Goal: Check status: Check status

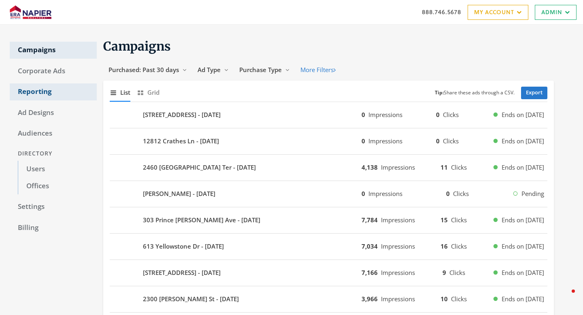
click at [59, 87] on link "Reporting" at bounding box center [53, 91] width 87 height 17
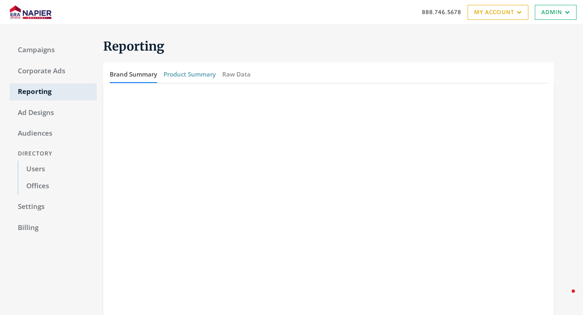
click at [182, 80] on button "Product Summary" at bounding box center [189, 74] width 52 height 17
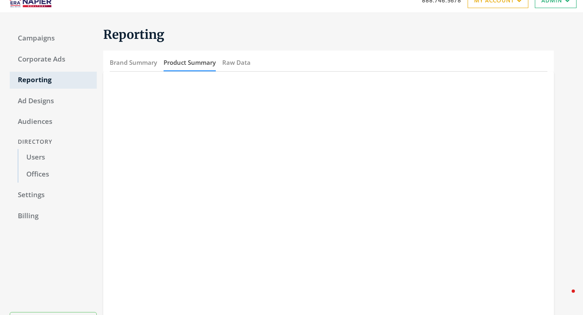
scroll to position [67, 0]
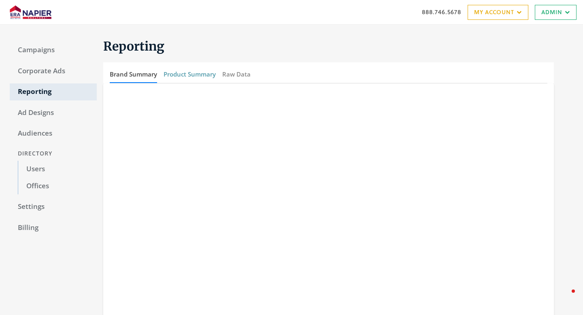
click at [203, 74] on button "Product Summary" at bounding box center [189, 74] width 52 height 17
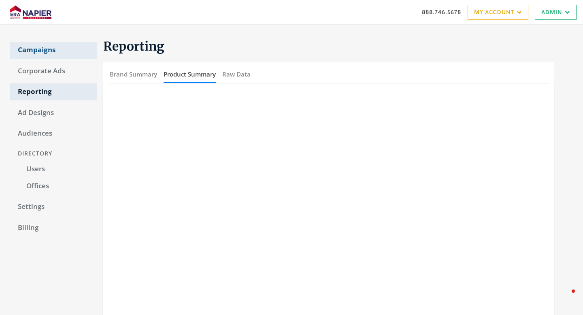
click at [38, 50] on link "Campaigns" at bounding box center [53, 50] width 87 height 17
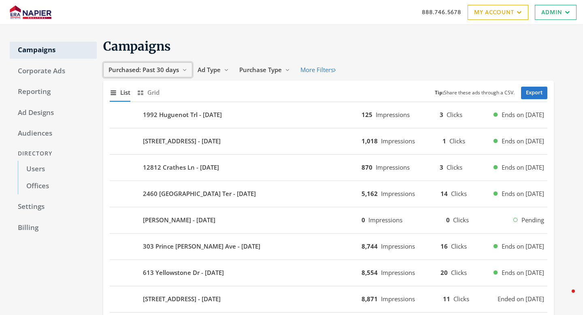
click at [162, 71] on span "Purchased: Past 30 days" at bounding box center [143, 70] width 70 height 8
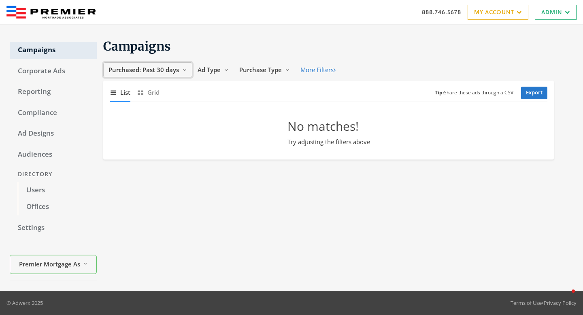
click at [163, 74] on button "Purchased: Past 30 days Reveal list of Purchased: Past 30 days" at bounding box center [147, 69] width 89 height 15
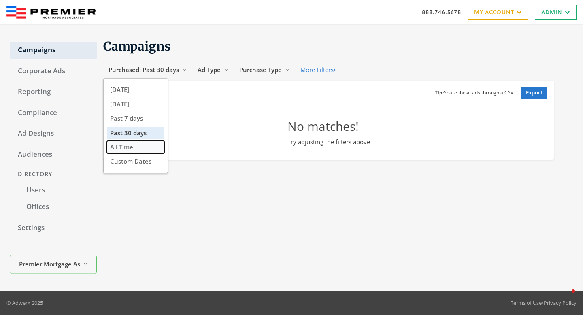
click at [151, 148] on button "All Time" at bounding box center [135, 147] width 57 height 13
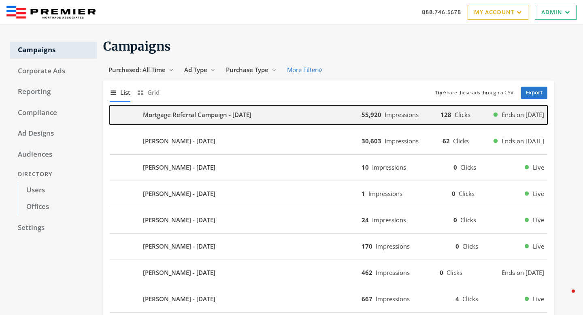
click at [277, 119] on div "Mortgage Referral Campaign - 2025-06-18" at bounding box center [236, 114] width 252 height 19
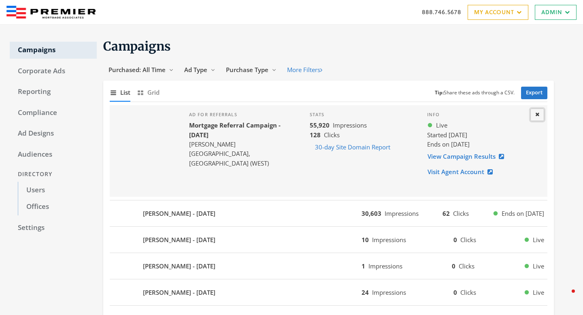
click at [539, 111] on button "Close" at bounding box center [537, 114] width 14 height 13
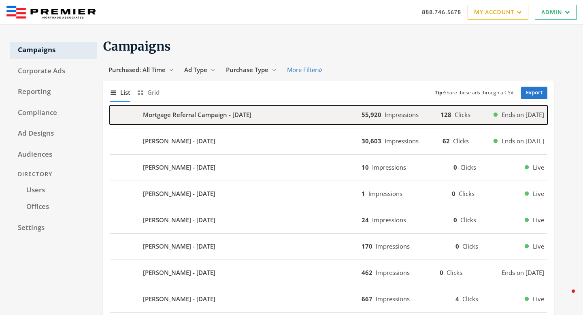
click at [262, 120] on div "Mortgage Referral Campaign - 2025-06-18" at bounding box center [236, 114] width 252 height 19
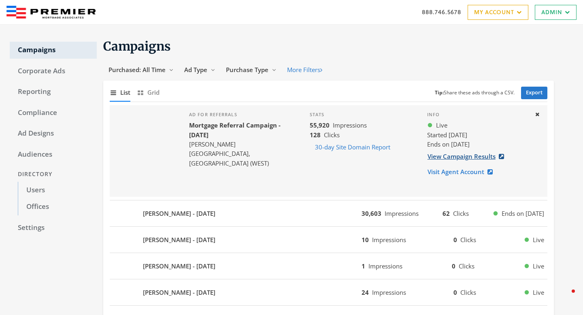
click at [456, 159] on link "View Campaign Results" at bounding box center [468, 156] width 82 height 15
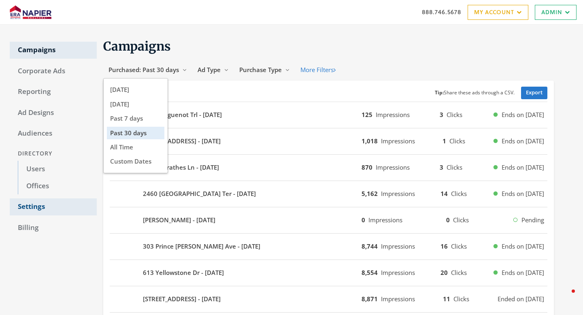
click at [32, 209] on link "Settings" at bounding box center [53, 206] width 87 height 17
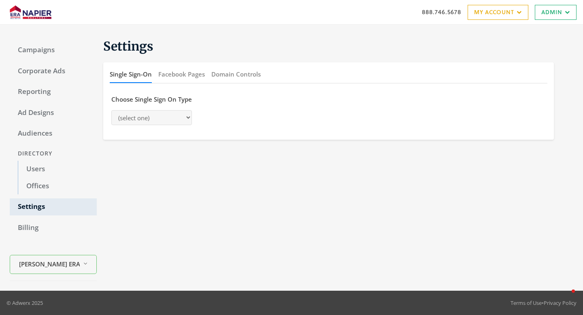
select select "adwerx"
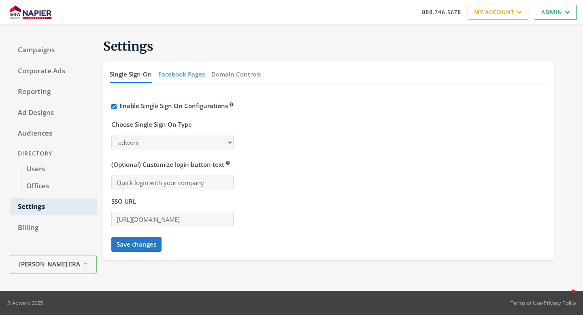
click at [184, 70] on button "Facebook Pages" at bounding box center [181, 74] width 47 height 17
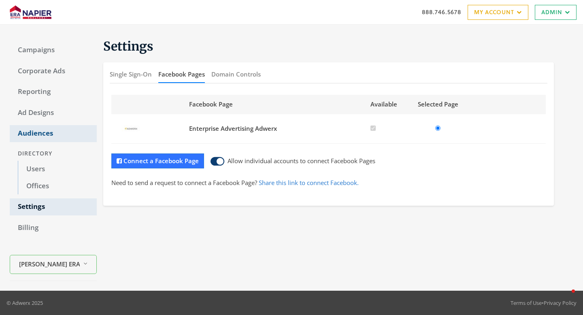
click at [41, 136] on link "Audiences" at bounding box center [53, 133] width 87 height 17
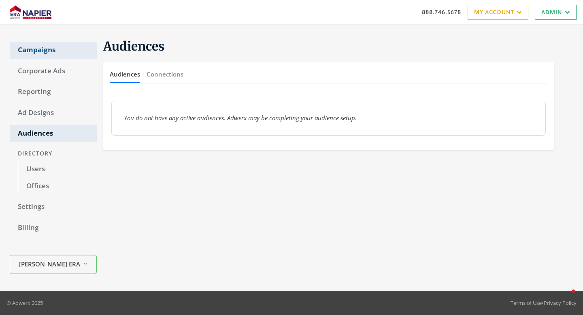
click at [28, 49] on link "Campaigns" at bounding box center [53, 50] width 87 height 17
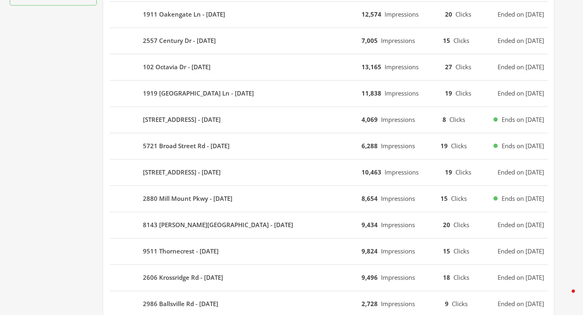
scroll to position [489, 0]
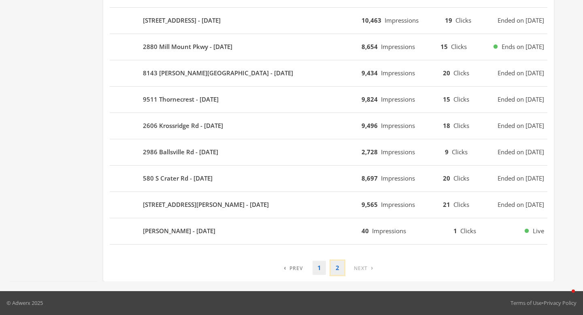
click at [338, 271] on link "2" at bounding box center [337, 268] width 13 height 14
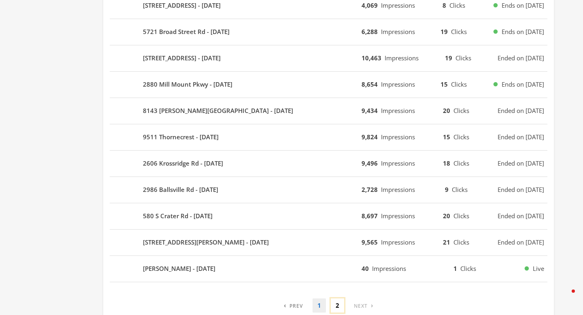
scroll to position [0, 0]
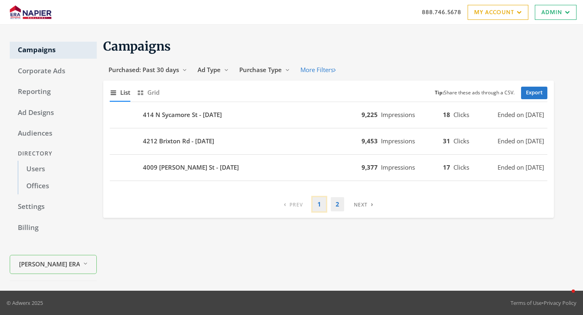
click at [318, 209] on link "1" at bounding box center [318, 204] width 13 height 14
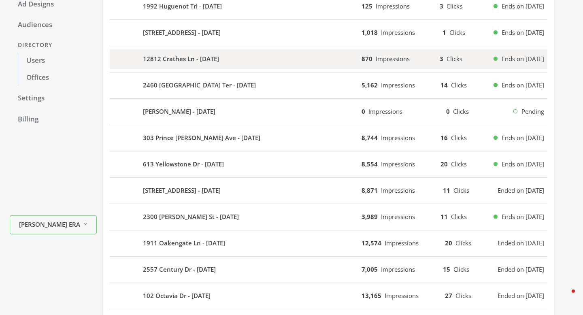
scroll to position [112, 0]
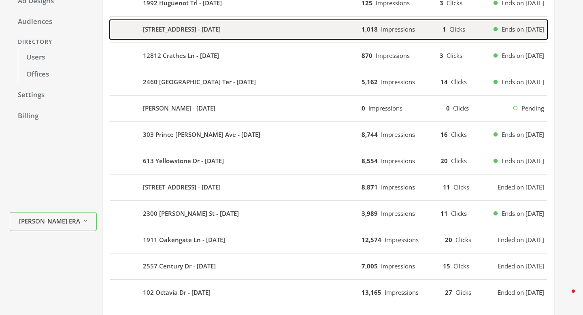
click at [247, 24] on div "[STREET_ADDRESS] - [DATE]" at bounding box center [236, 29] width 252 height 19
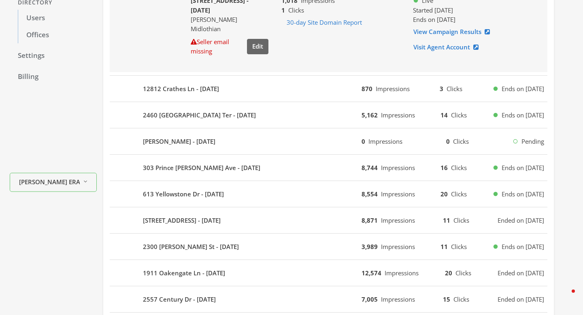
scroll to position [163, 0]
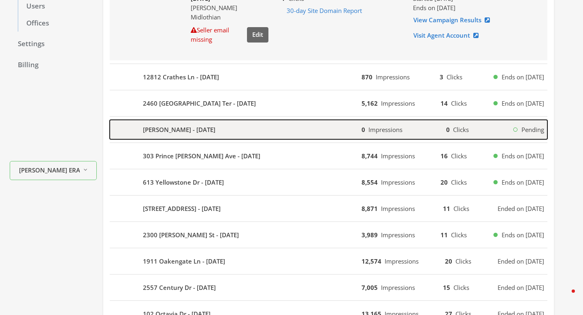
click at [240, 131] on div "[PERSON_NAME] - [DATE]" at bounding box center [236, 129] width 252 height 19
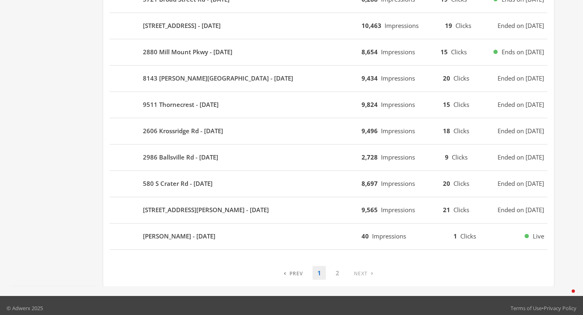
scroll to position [633, 0]
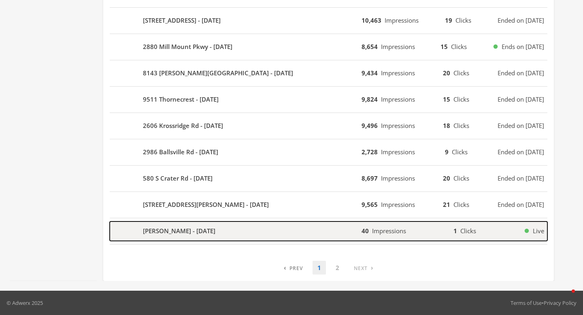
click at [232, 231] on div "[PERSON_NAME] - [DATE]" at bounding box center [236, 230] width 252 height 19
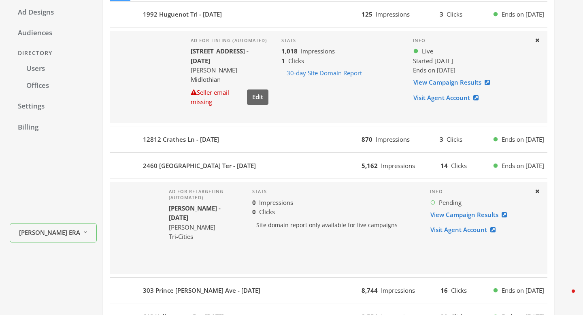
scroll to position [89, 0]
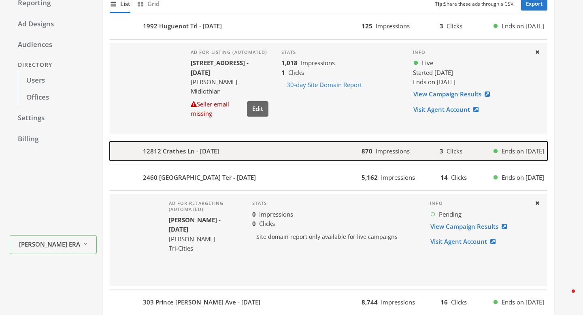
click at [219, 154] on b "12812 Crathes Ln - [DATE]" at bounding box center [181, 150] width 76 height 9
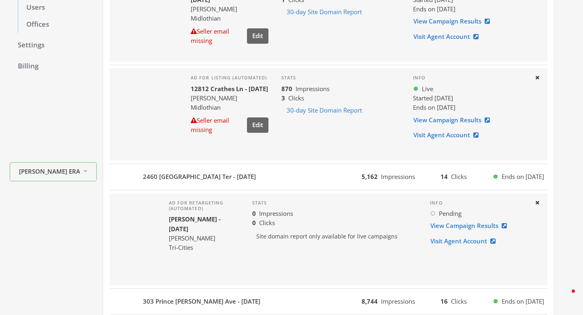
scroll to position [159, 0]
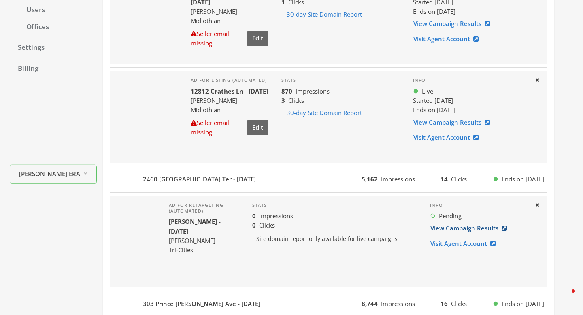
click at [454, 228] on link "View Campaign Results" at bounding box center [471, 227] width 82 height 15
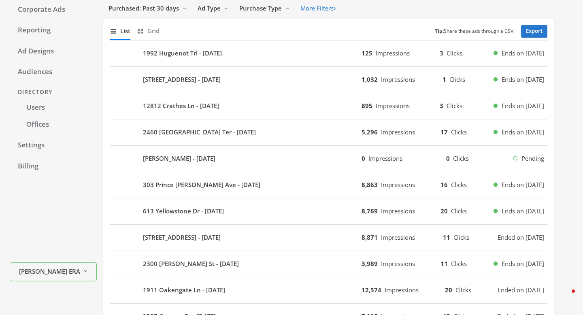
scroll to position [68, 0]
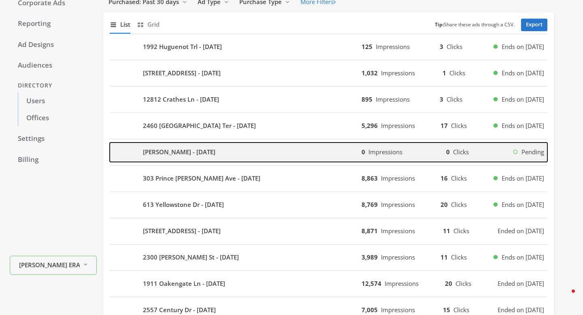
click at [307, 159] on div "[PERSON_NAME] - [DATE]" at bounding box center [236, 151] width 252 height 19
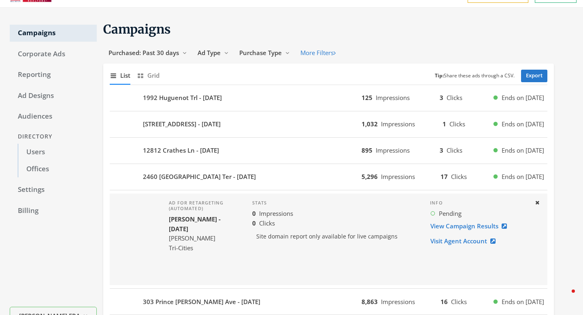
scroll to position [14, 0]
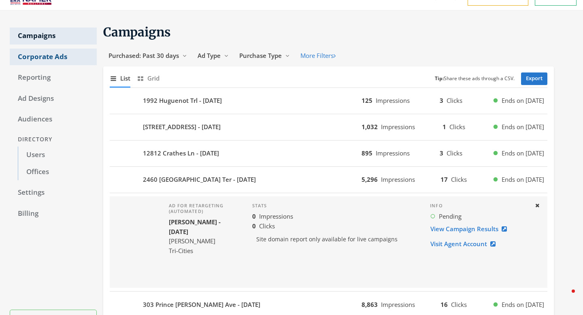
click at [38, 55] on link "Corporate Ads" at bounding box center [53, 57] width 87 height 17
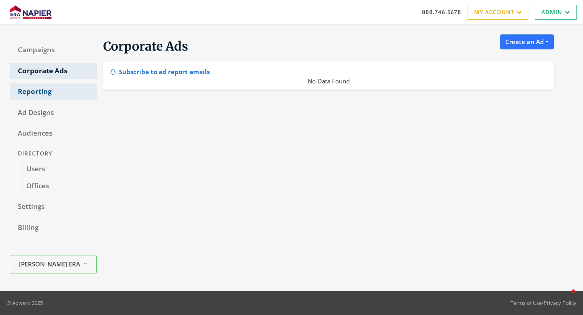
click at [43, 97] on link "Reporting" at bounding box center [53, 91] width 87 height 17
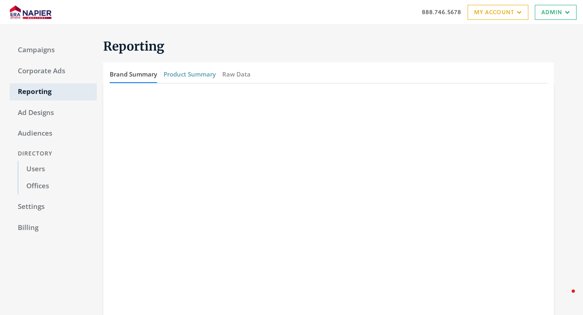
click at [194, 70] on button "Product Summary" at bounding box center [189, 74] width 52 height 17
click at [238, 72] on button "Raw Data" at bounding box center [236, 74] width 28 height 17
click at [195, 72] on button "Product Summary" at bounding box center [189, 74] width 52 height 17
click at [145, 78] on button "Brand Summary" at bounding box center [133, 74] width 47 height 17
click at [182, 77] on button "Product Summary" at bounding box center [189, 74] width 52 height 17
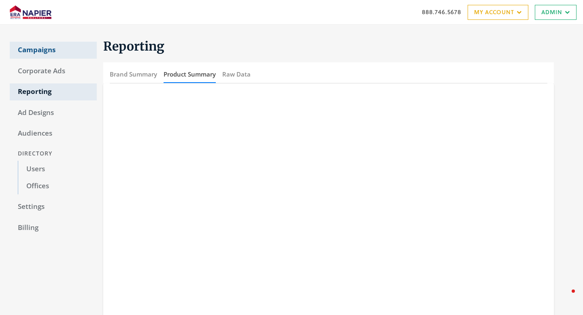
click at [48, 52] on link "Campaigns" at bounding box center [53, 50] width 87 height 17
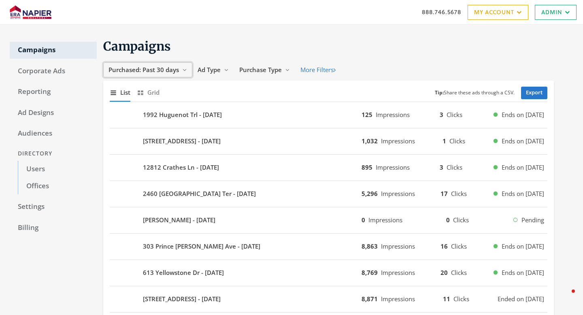
click at [174, 71] on span "Purchased: Past 30 days" at bounding box center [143, 70] width 70 height 8
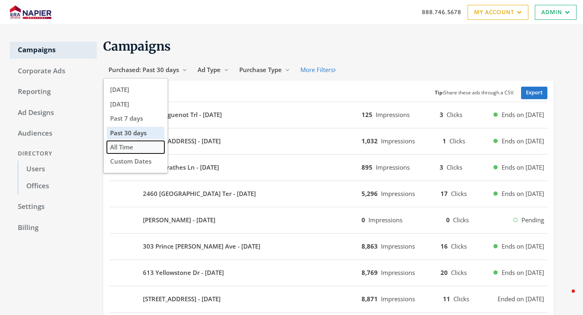
click at [133, 146] on span "All Time" at bounding box center [121, 147] width 23 height 8
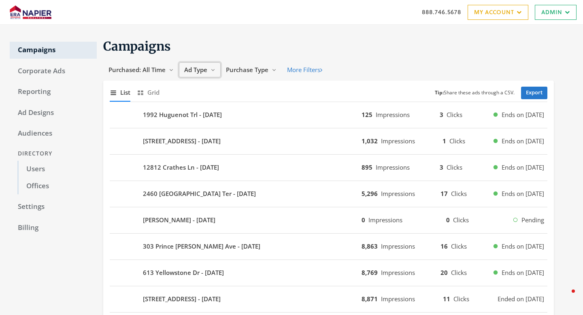
click at [213, 68] on icon "Reveal list of Ad Type" at bounding box center [212, 70] width 5 height 5
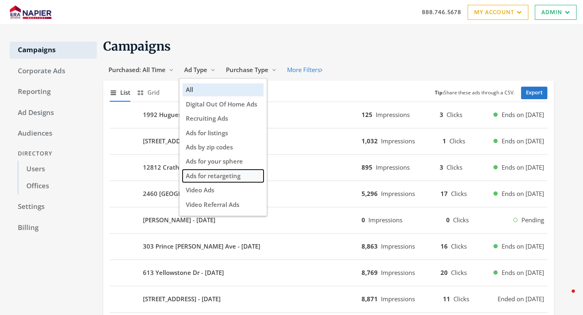
click at [206, 174] on span "Ads for retargeting" at bounding box center [213, 176] width 55 height 8
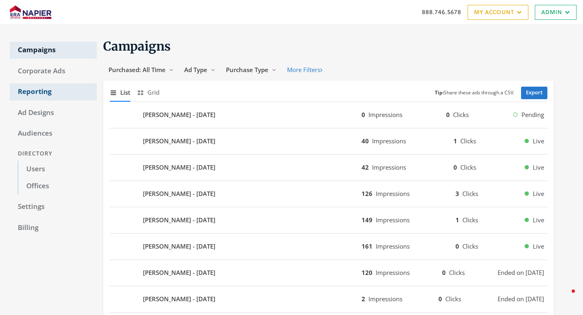
click at [41, 88] on link "Reporting" at bounding box center [53, 91] width 87 height 17
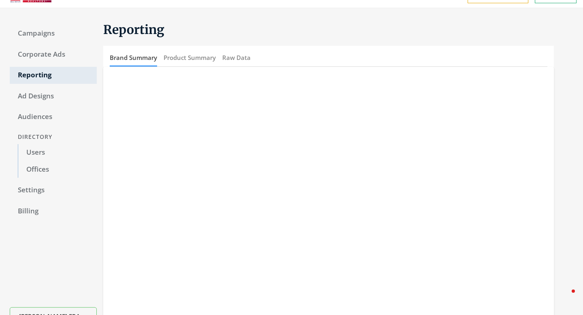
scroll to position [7, 0]
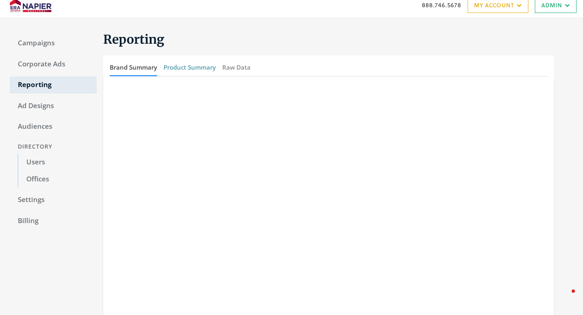
click at [198, 70] on button "Product Summary" at bounding box center [189, 67] width 52 height 17
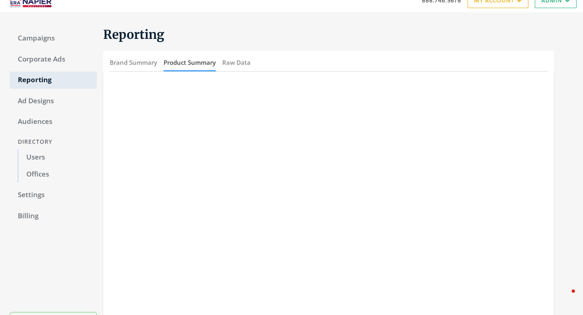
scroll to position [0, 0]
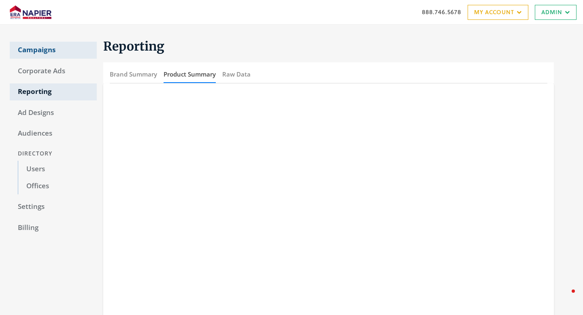
click at [57, 54] on link "Campaigns" at bounding box center [53, 50] width 87 height 17
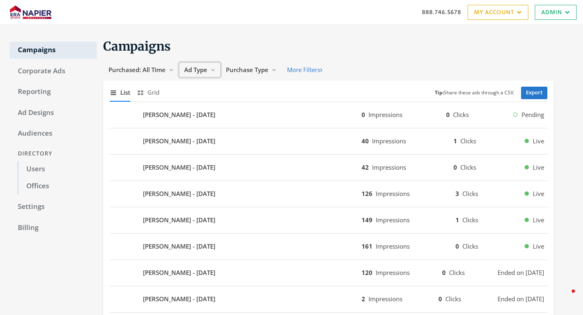
click at [206, 74] on button "Ad Type Reveal list of Ad Type" at bounding box center [200, 69] width 42 height 15
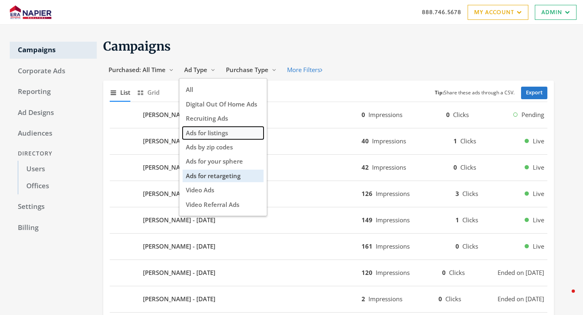
click at [206, 132] on span "Ads for listings" at bounding box center [207, 133] width 42 height 8
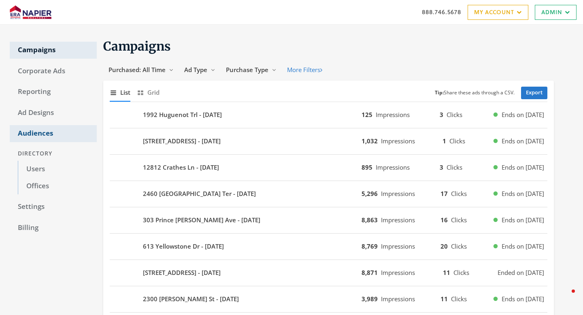
click at [47, 135] on link "Audiences" at bounding box center [53, 133] width 87 height 17
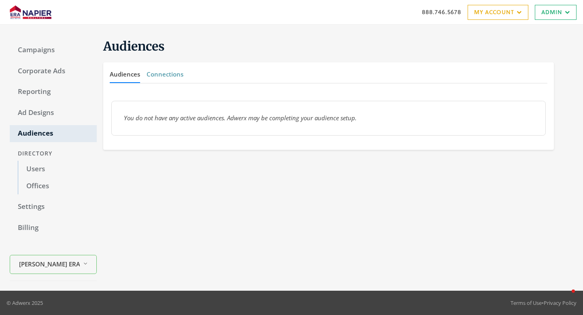
click at [163, 76] on button "Connections" at bounding box center [164, 74] width 37 height 17
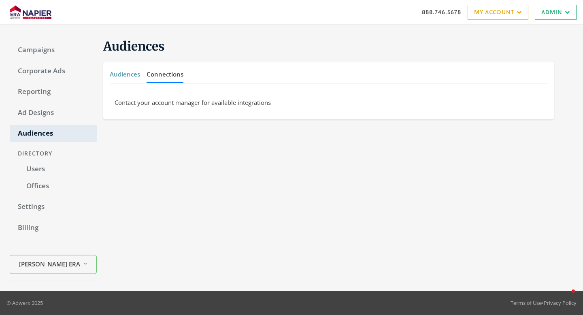
click at [129, 76] on button "Audiences" at bounding box center [125, 74] width 30 height 17
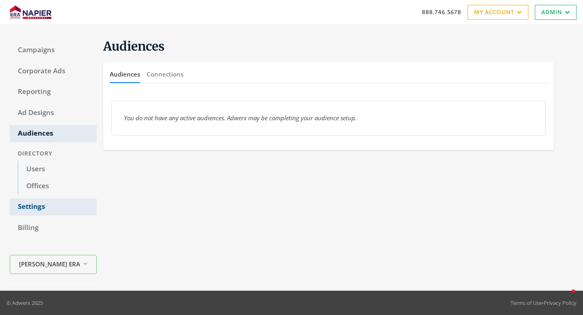
click at [23, 208] on link "Settings" at bounding box center [53, 206] width 87 height 17
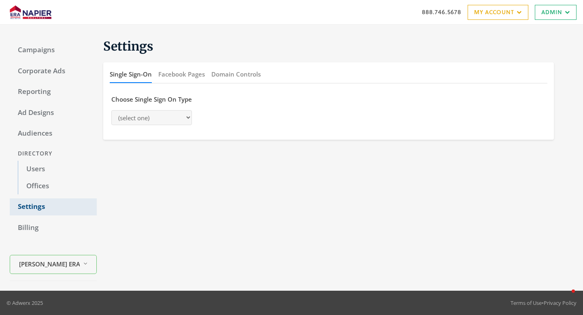
select select "adwerx"
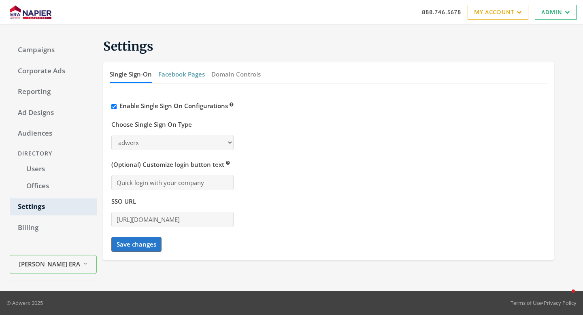
click at [173, 79] on button "Facebook Pages" at bounding box center [181, 74] width 47 height 17
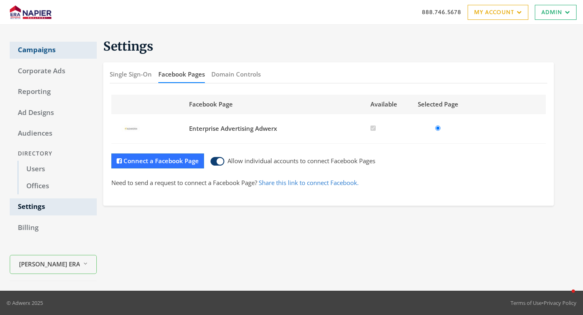
click at [43, 46] on link "Campaigns" at bounding box center [53, 50] width 87 height 17
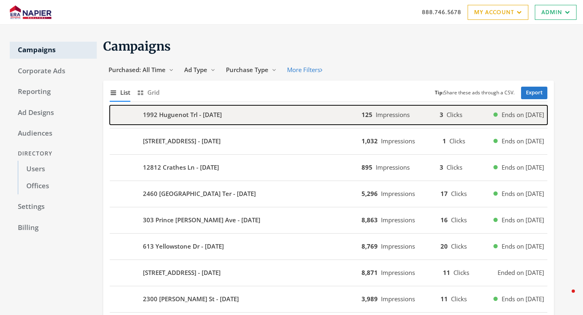
click at [210, 112] on b "1992 Huguenot Trl - [DATE]" at bounding box center [182, 114] width 79 height 9
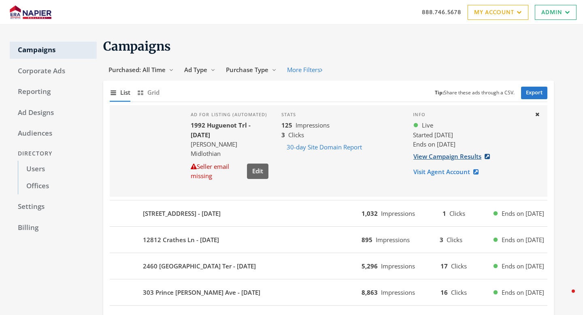
click at [437, 157] on link "View Campaign Results" at bounding box center [454, 156] width 82 height 15
click at [36, 209] on link "Settings" at bounding box center [53, 206] width 87 height 17
select select "adwerx"
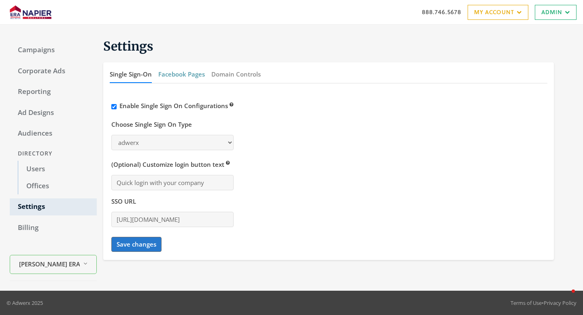
click at [191, 73] on button "Facebook Pages" at bounding box center [181, 74] width 47 height 17
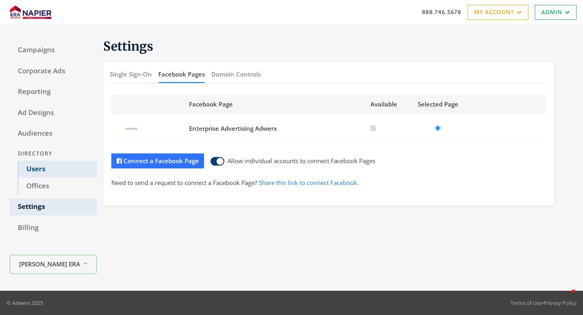
click at [34, 168] on link "Users" at bounding box center [57, 169] width 79 height 17
